Goal: Check status

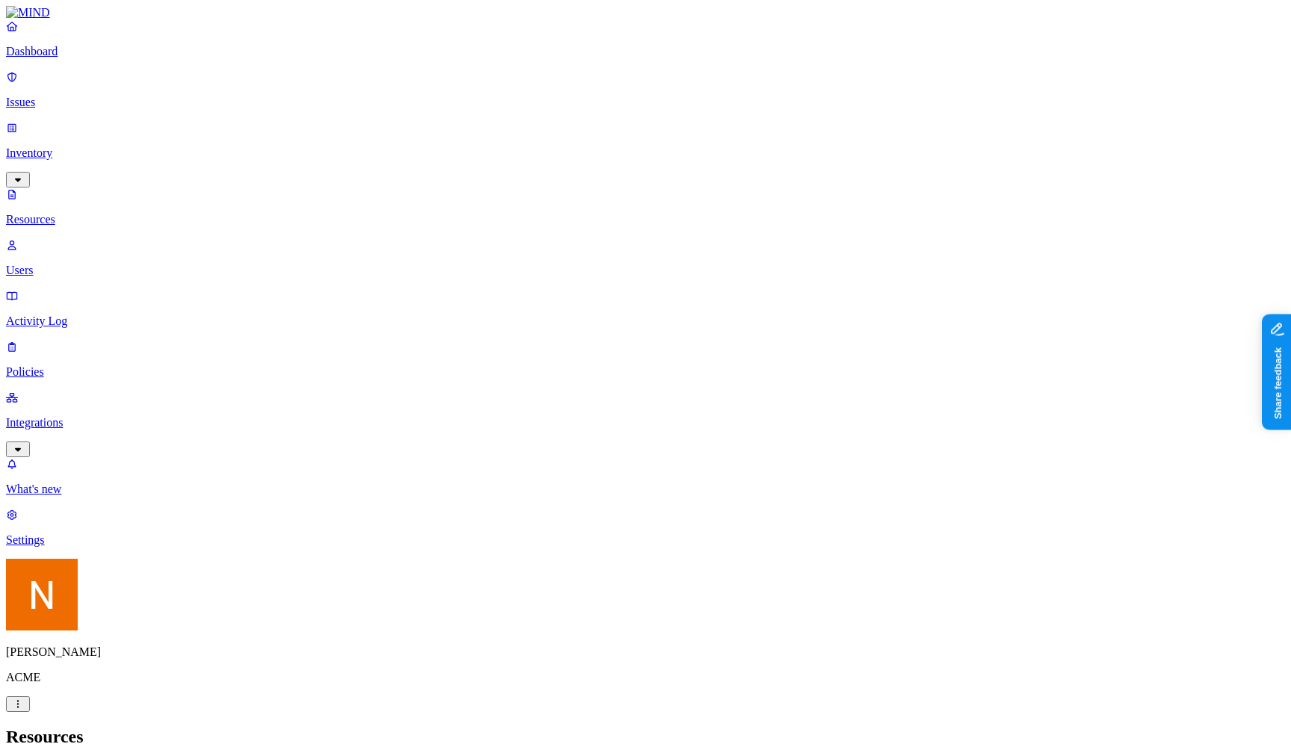
click at [104, 58] on p "Dashboard" at bounding box center [645, 51] width 1279 height 13
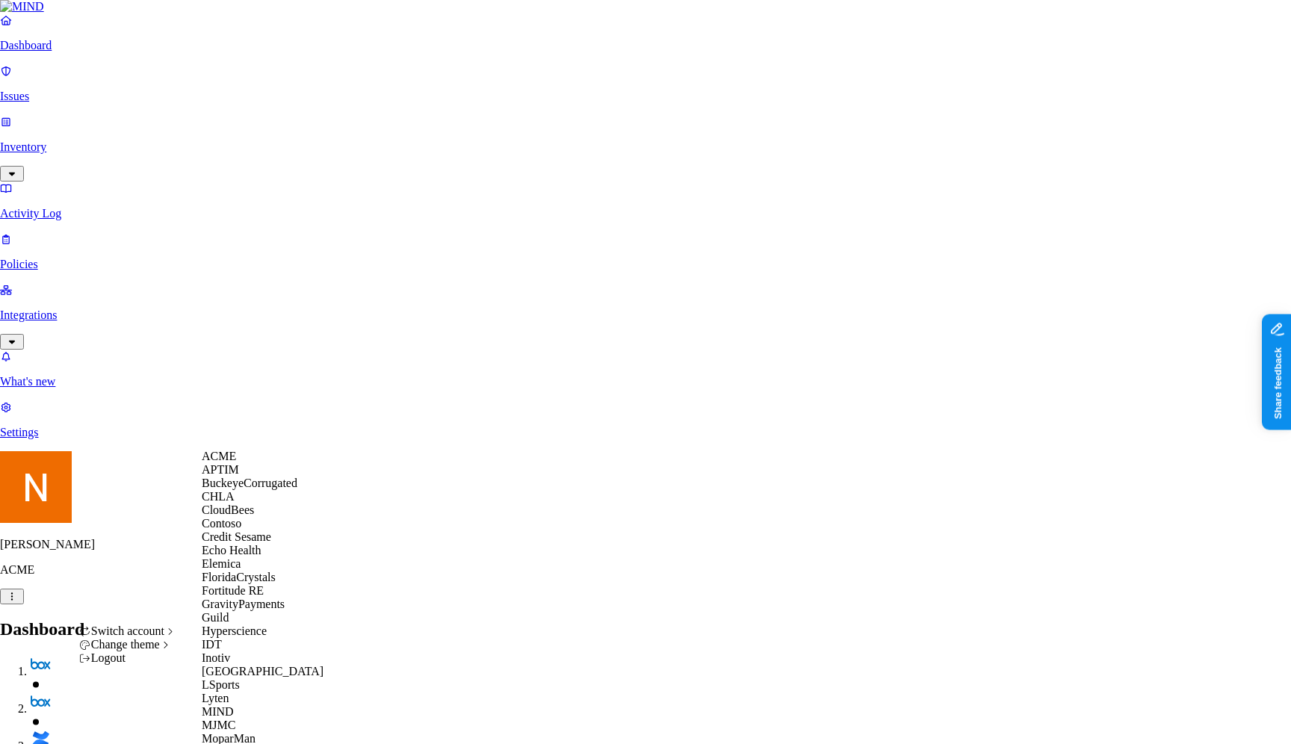
click at [295, 544] on div "Credit Sesame" at bounding box center [274, 536] width 145 height 13
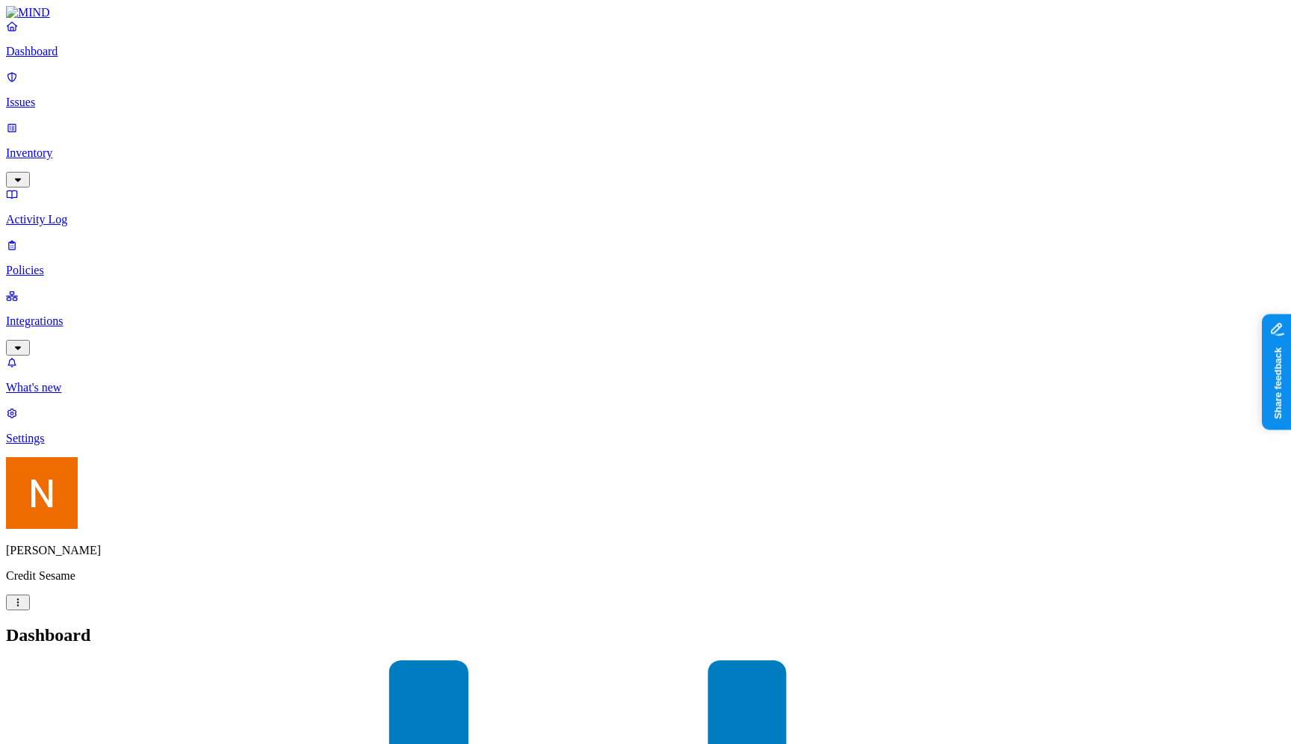
scroll to position [159, 0]
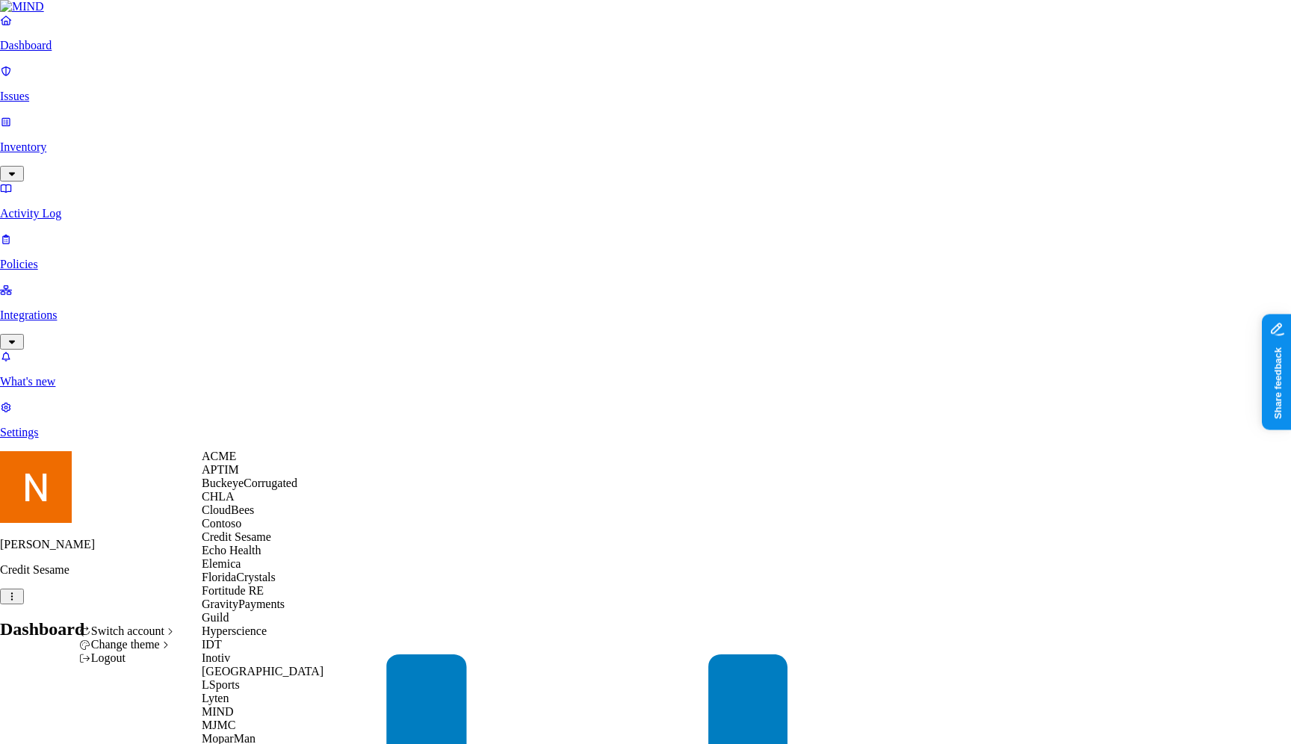
scroll to position [524, 0]
